Goal: Task Accomplishment & Management: Use online tool/utility

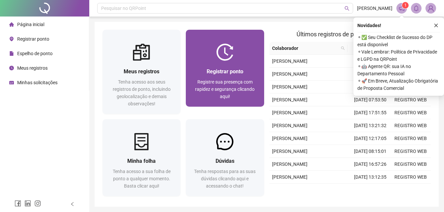
click at [246, 45] on div at bounding box center [225, 52] width 78 height 17
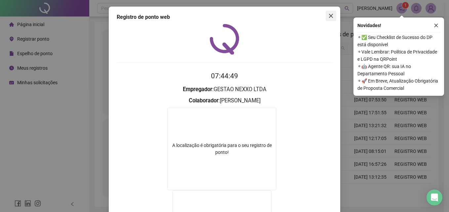
click at [330, 17] on icon "close" at bounding box center [330, 15] width 5 height 5
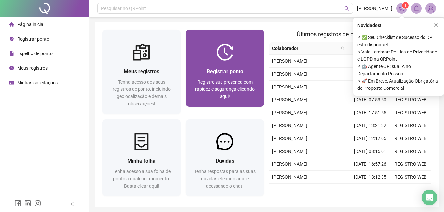
click at [238, 55] on div at bounding box center [225, 52] width 78 height 17
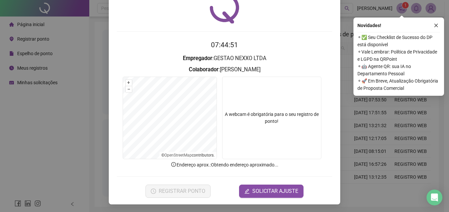
scroll to position [31, 0]
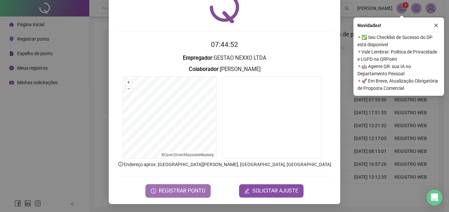
click at [176, 191] on span "REGISTRAR PONTO" at bounding box center [182, 191] width 47 height 8
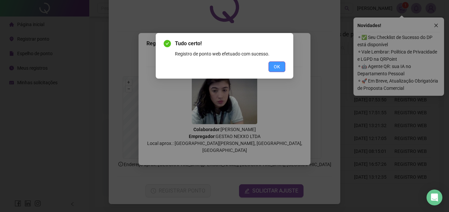
click at [279, 62] on button "OK" at bounding box center [276, 66] width 17 height 11
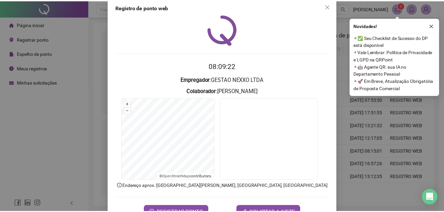
scroll to position [0, 0]
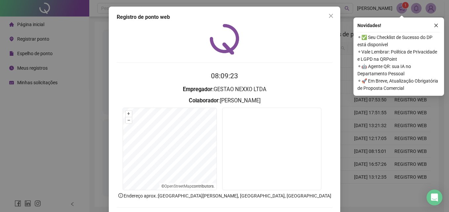
click at [332, 17] on span "Close" at bounding box center [331, 15] width 11 height 5
